Goal: Communication & Community: Answer question/provide support

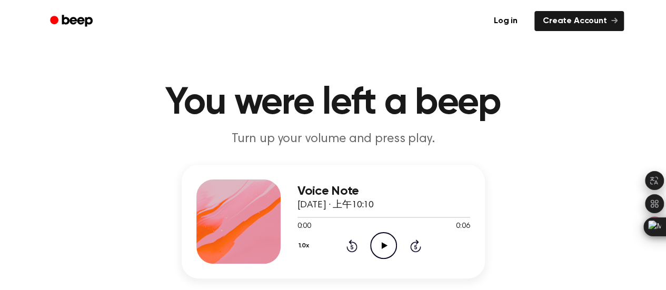
click at [381, 239] on icon "Play Audio" at bounding box center [383, 245] width 27 height 27
click at [387, 242] on icon "Play Audio" at bounding box center [383, 245] width 27 height 27
drag, startPoint x: 445, startPoint y: 233, endPoint x: 394, endPoint y: 160, distance: 89.7
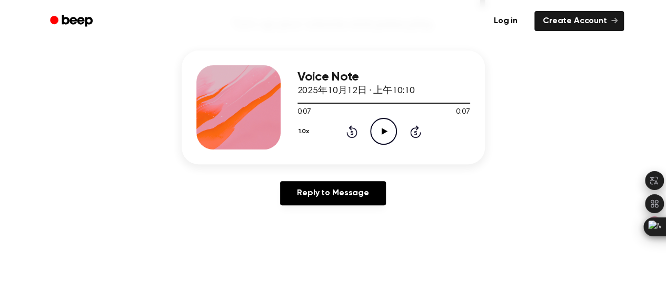
scroll to position [158, 0]
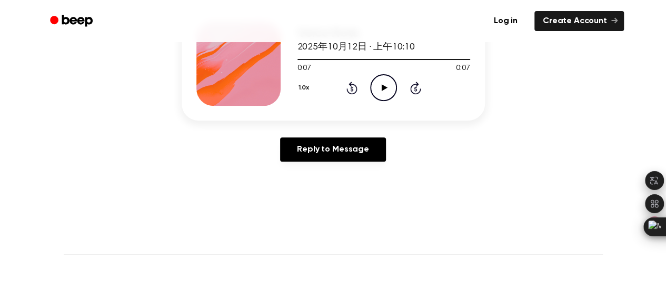
drag, startPoint x: 254, startPoint y: 79, endPoint x: 239, endPoint y: 110, distance: 34.4
drag, startPoint x: 239, startPoint y: 110, endPoint x: 234, endPoint y: 78, distance: 32.6
click at [234, 78] on div at bounding box center [238, 64] width 84 height 84
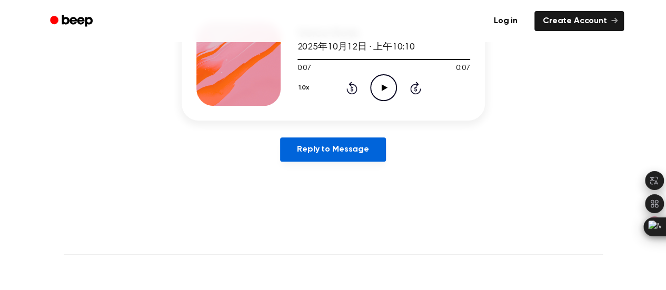
click at [302, 150] on link "Reply to Message" at bounding box center [332, 149] width 105 height 24
